Goal: Check status: Check status

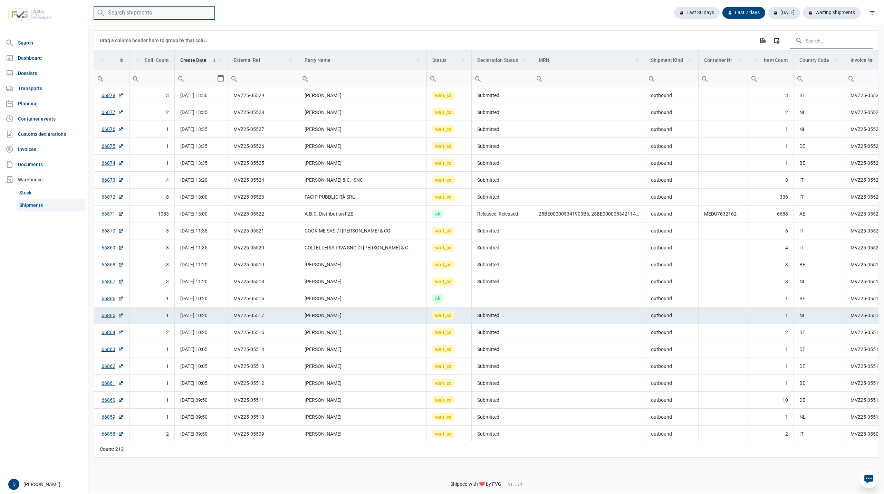
click at [131, 11] on input "search" at bounding box center [154, 12] width 121 height 13
type input "F"
click at [32, 73] on link "Dossiers" at bounding box center [44, 73] width 83 height 14
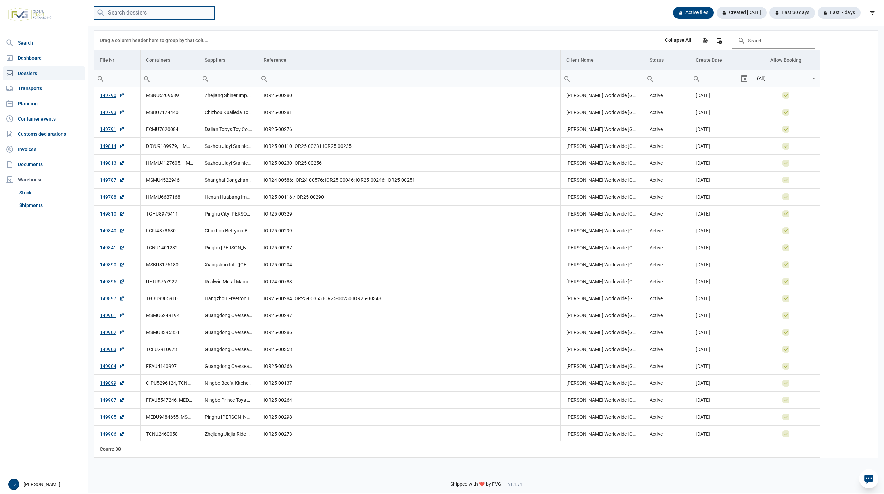
click at [129, 9] on input "search" at bounding box center [154, 12] width 121 height 13
type input "FFAU5547246"
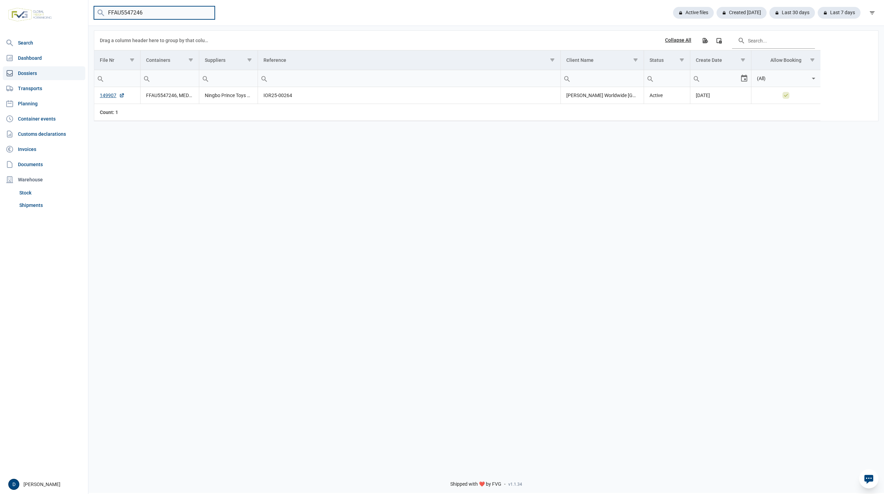
drag, startPoint x: 157, startPoint y: 13, endPoint x: 94, endPoint y: 15, distance: 62.9
click at [94, 15] on input "FFAU5547246" at bounding box center [154, 12] width 121 height 13
click at [152, 14] on input "FFAU5547246" at bounding box center [154, 12] width 121 height 13
drag, startPoint x: 151, startPoint y: 9, endPoint x: 82, endPoint y: 21, distance: 69.8
click at [82, 21] on div "Search Dashboard Dossiers Transports Planning Container events Customs declarat…" at bounding box center [442, 246] width 884 height 494
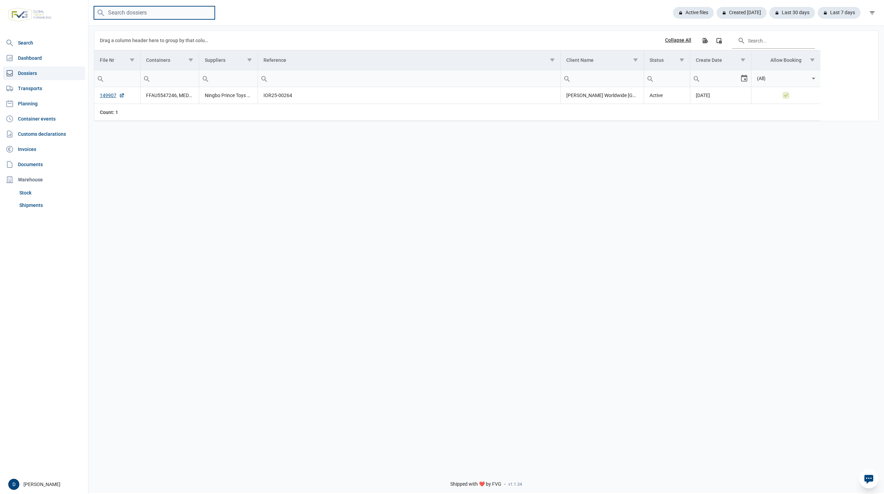
paste input "MSMU8395351"
type input "MSMU8395351"
click at [205, 11] on input "MSMU8395351" at bounding box center [154, 12] width 121 height 13
click at [205, 13] on input "MSMU8395351" at bounding box center [154, 12] width 121 height 13
click at [25, 203] on link "Shipments" at bounding box center [51, 205] width 69 height 12
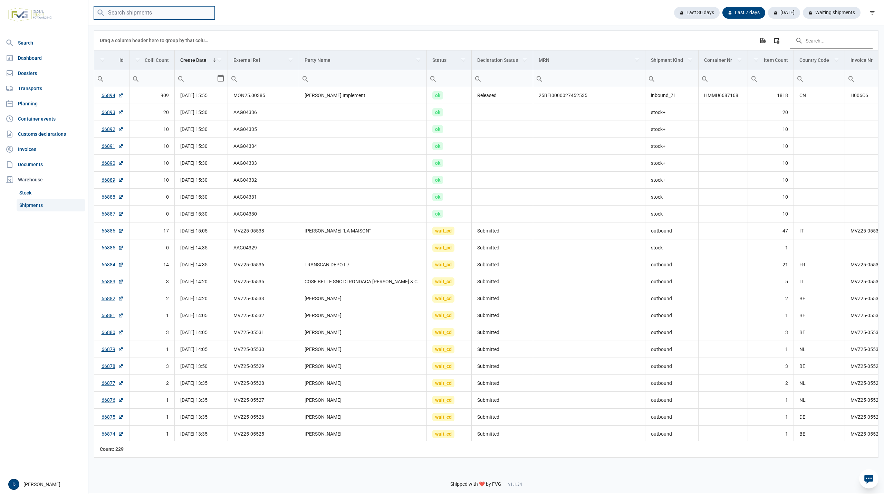
click at [170, 13] on input "search" at bounding box center [154, 12] width 121 height 13
click at [824, 13] on div "Waiting shipments" at bounding box center [829, 13] width 63 height 12
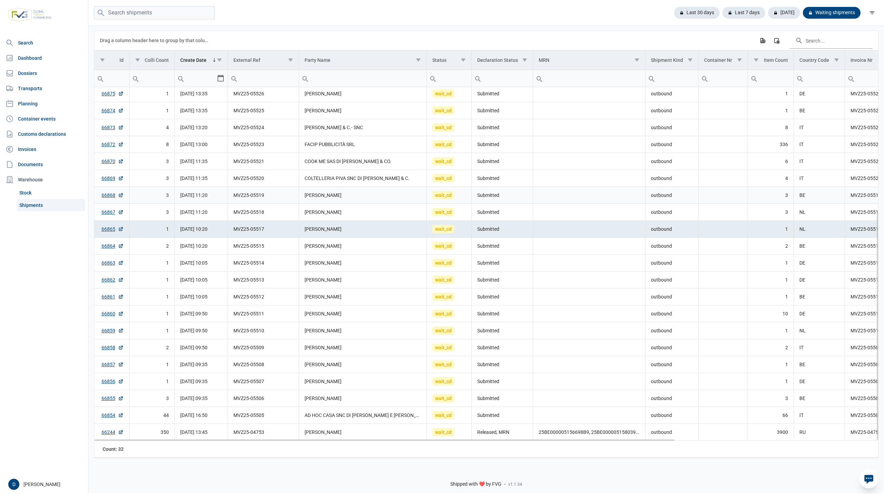
scroll to position [192, 0]
click at [100, 432] on td "66244" at bounding box center [111, 432] width 35 height 17
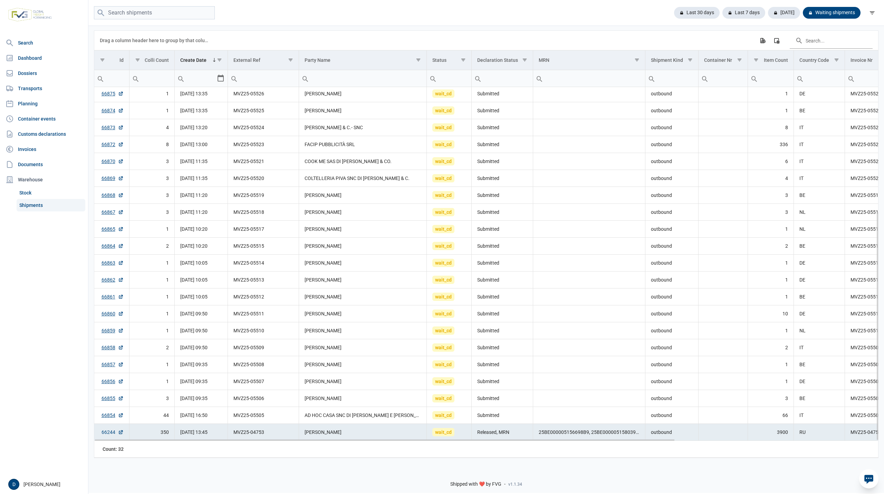
click at [104, 432] on link "66244" at bounding box center [113, 432] width 22 height 7
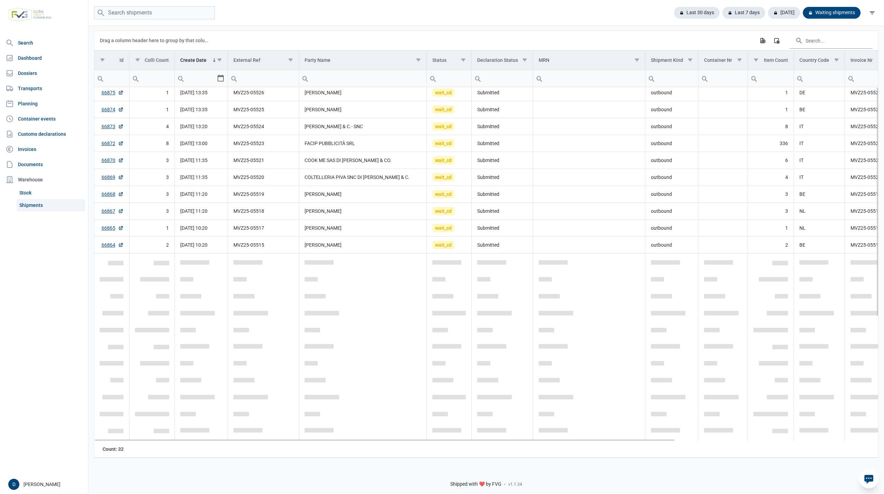
scroll to position [0, 0]
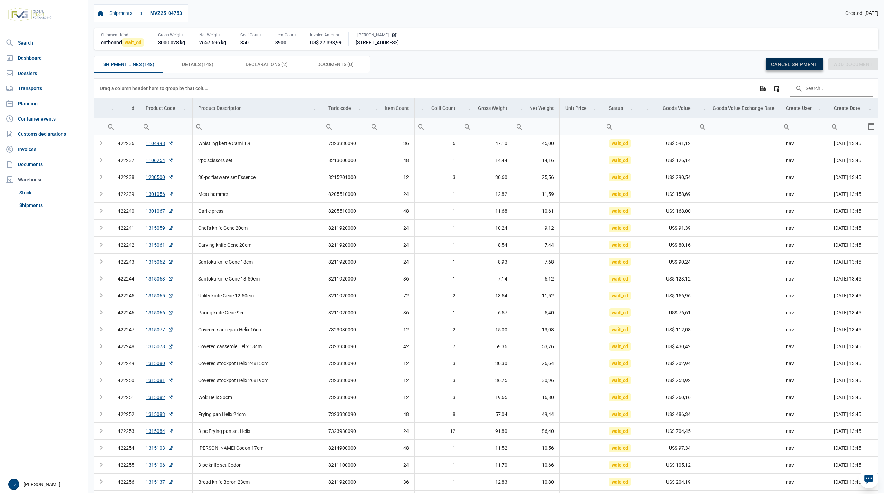
click at [795, 65] on span "Cancel shipment" at bounding box center [794, 64] width 46 height 6
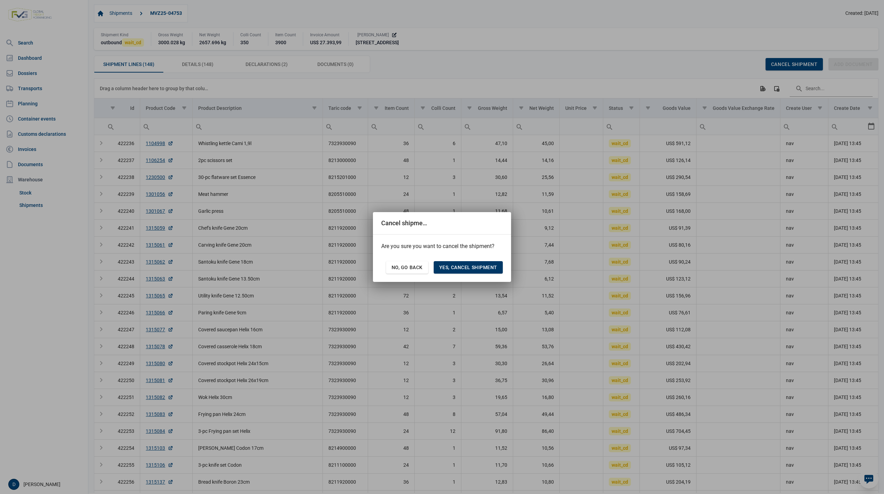
click at [474, 267] on span "Yes, cancel shipment" at bounding box center [468, 268] width 58 height 6
click at [473, 267] on span "Yes, cancel shipment" at bounding box center [468, 268] width 58 height 6
click at [445, 267] on span "Yes, cancel shipment" at bounding box center [468, 268] width 58 height 6
click at [489, 228] on div "Cancel shipment" at bounding box center [442, 223] width 122 height 22
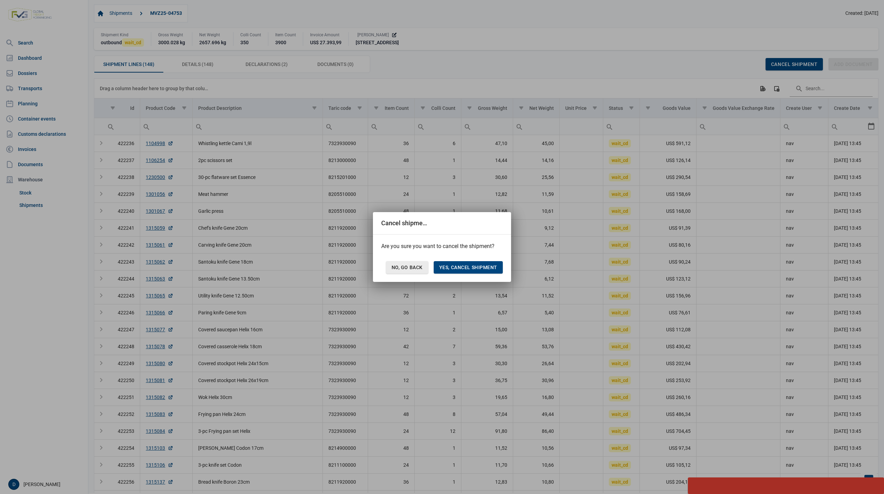
click at [408, 267] on span "No, go back" at bounding box center [407, 268] width 31 height 6
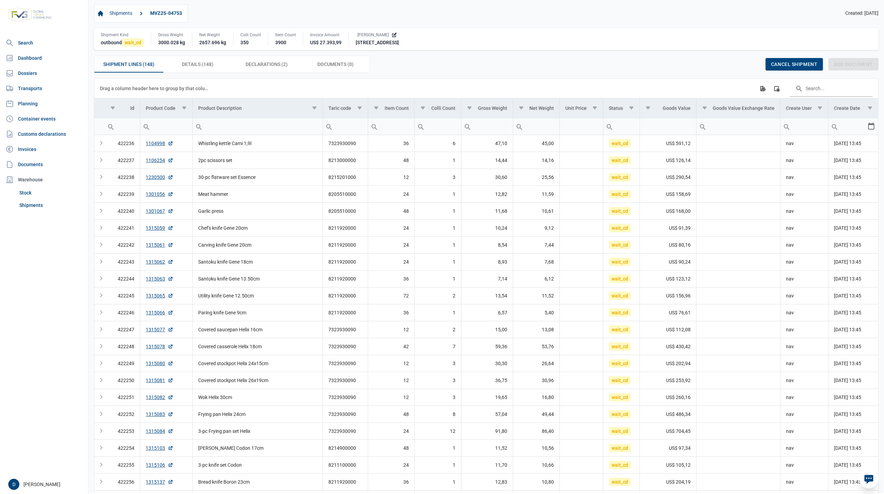
click at [488, 66] on div "Shipment Lines (148) Shipment Lines (148) Details (148) Details (148) Declarati…" at bounding box center [486, 64] width 785 height 17
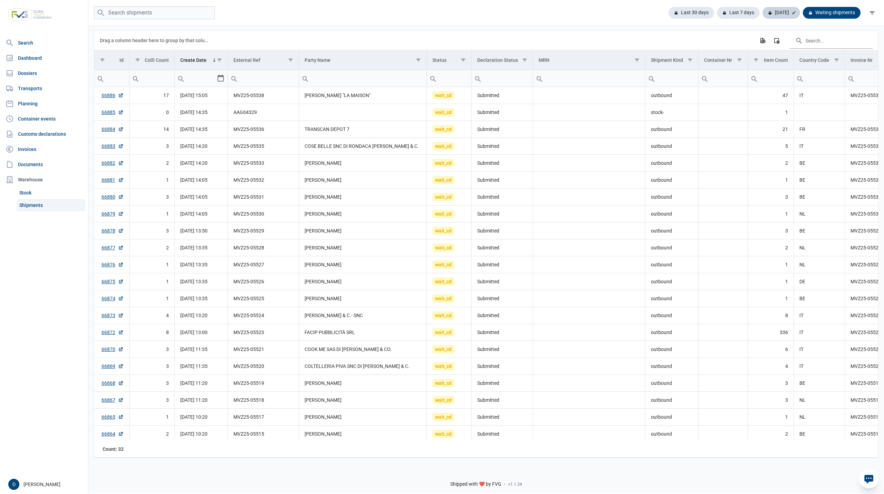
click at [784, 11] on div "[DATE]" at bounding box center [782, 13] width 38 height 12
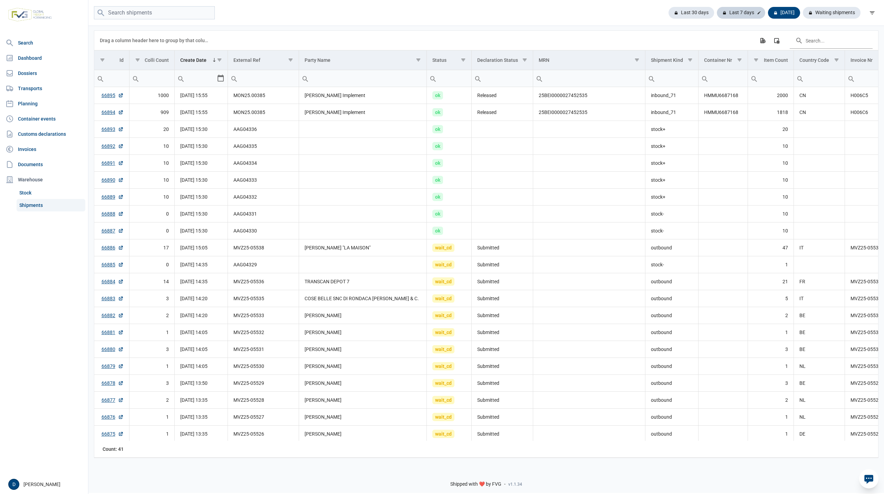
click at [740, 14] on div "Last 7 days" at bounding box center [741, 13] width 48 height 12
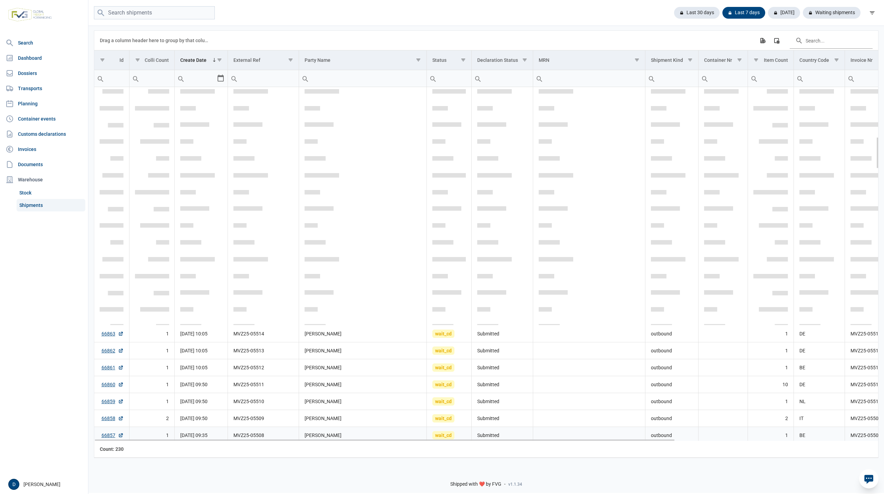
scroll to position [552, 0]
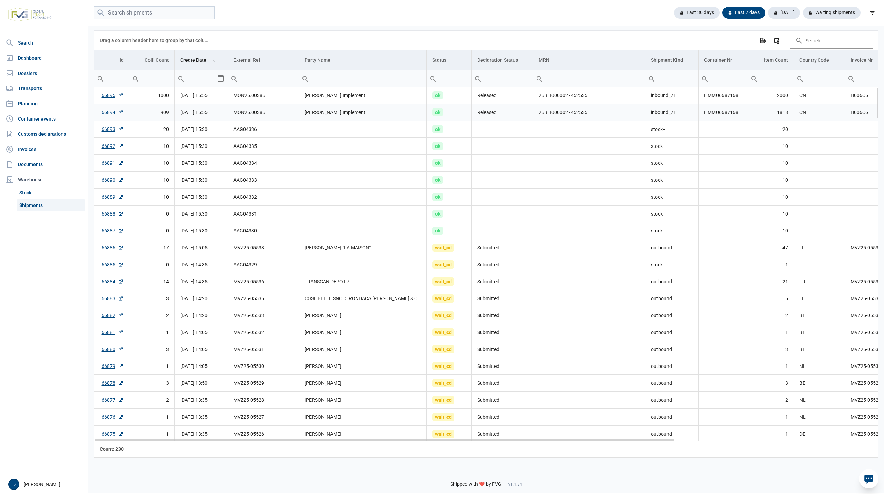
click at [107, 113] on link "66894" at bounding box center [113, 112] width 22 height 7
click at [108, 96] on link "66895" at bounding box center [113, 95] width 22 height 7
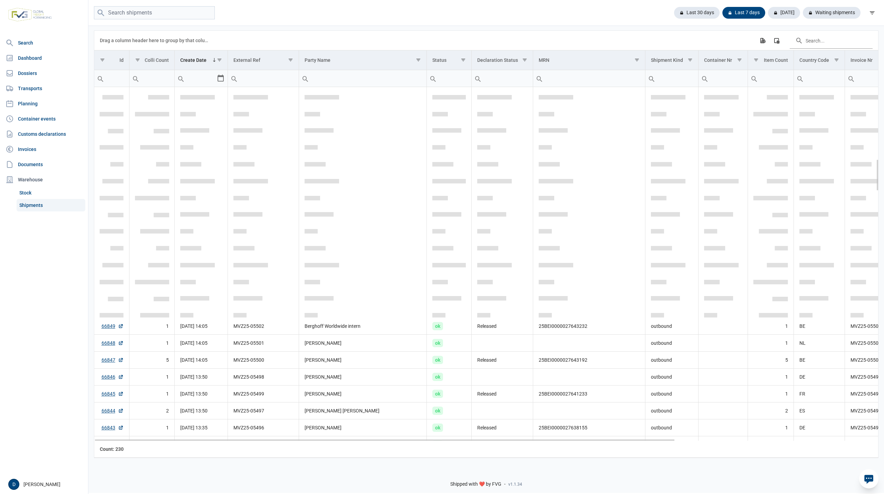
scroll to position [799, 0]
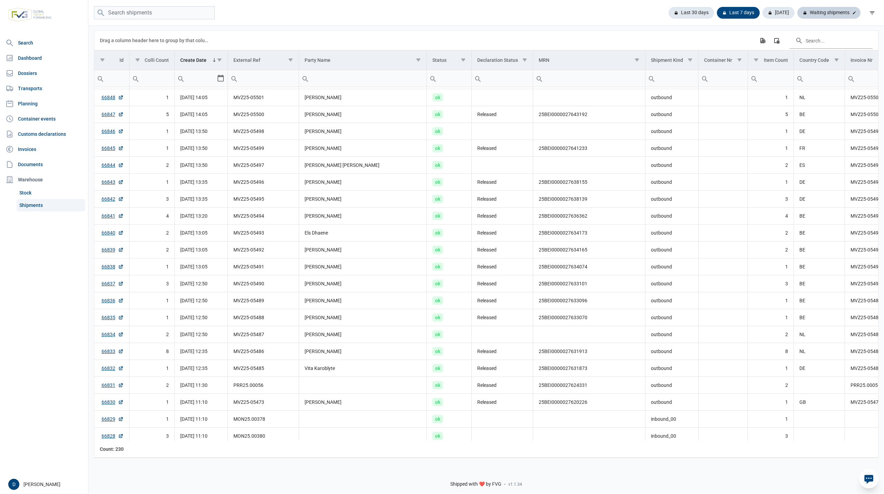
click at [818, 16] on div "Waiting shipments" at bounding box center [829, 13] width 63 height 12
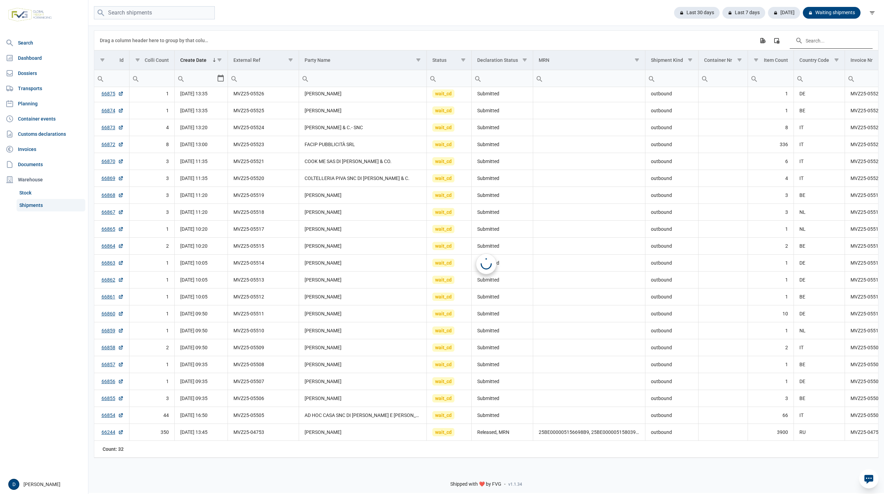
scroll to position [191, 0]
drag, startPoint x: 97, startPoint y: 437, endPoint x: 119, endPoint y: 434, distance: 21.9
click at [119, 434] on td "66244" at bounding box center [111, 432] width 35 height 17
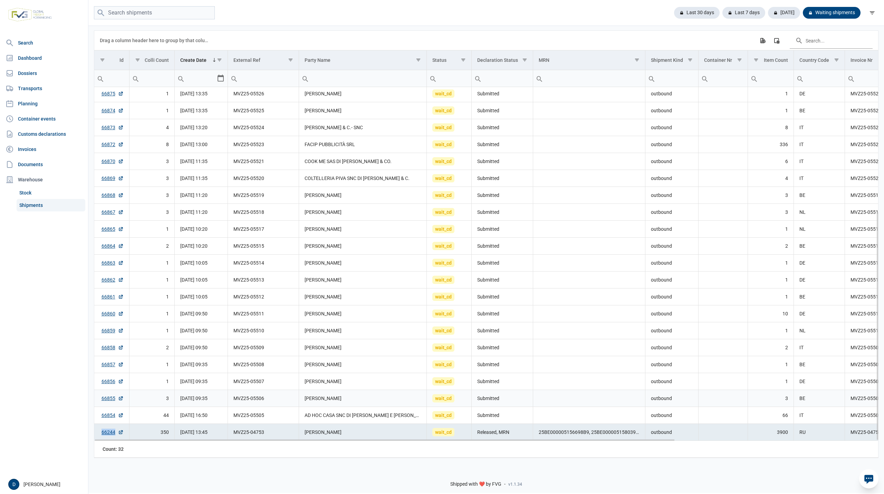
copy link "66244"
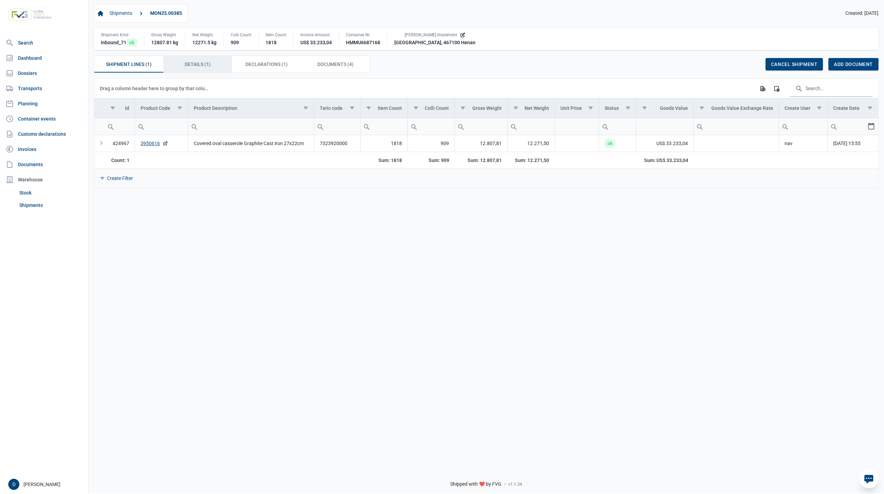
click at [195, 65] on span "Details (1) Details (1)" at bounding box center [198, 64] width 26 height 8
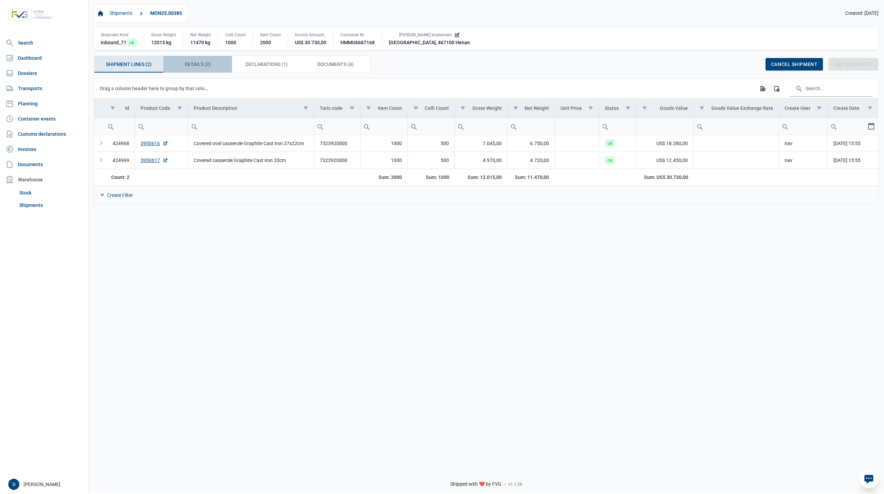
click at [191, 66] on span "Details (2) Details (2)" at bounding box center [198, 64] width 26 height 8
